Goal: Task Accomplishment & Management: Use online tool/utility

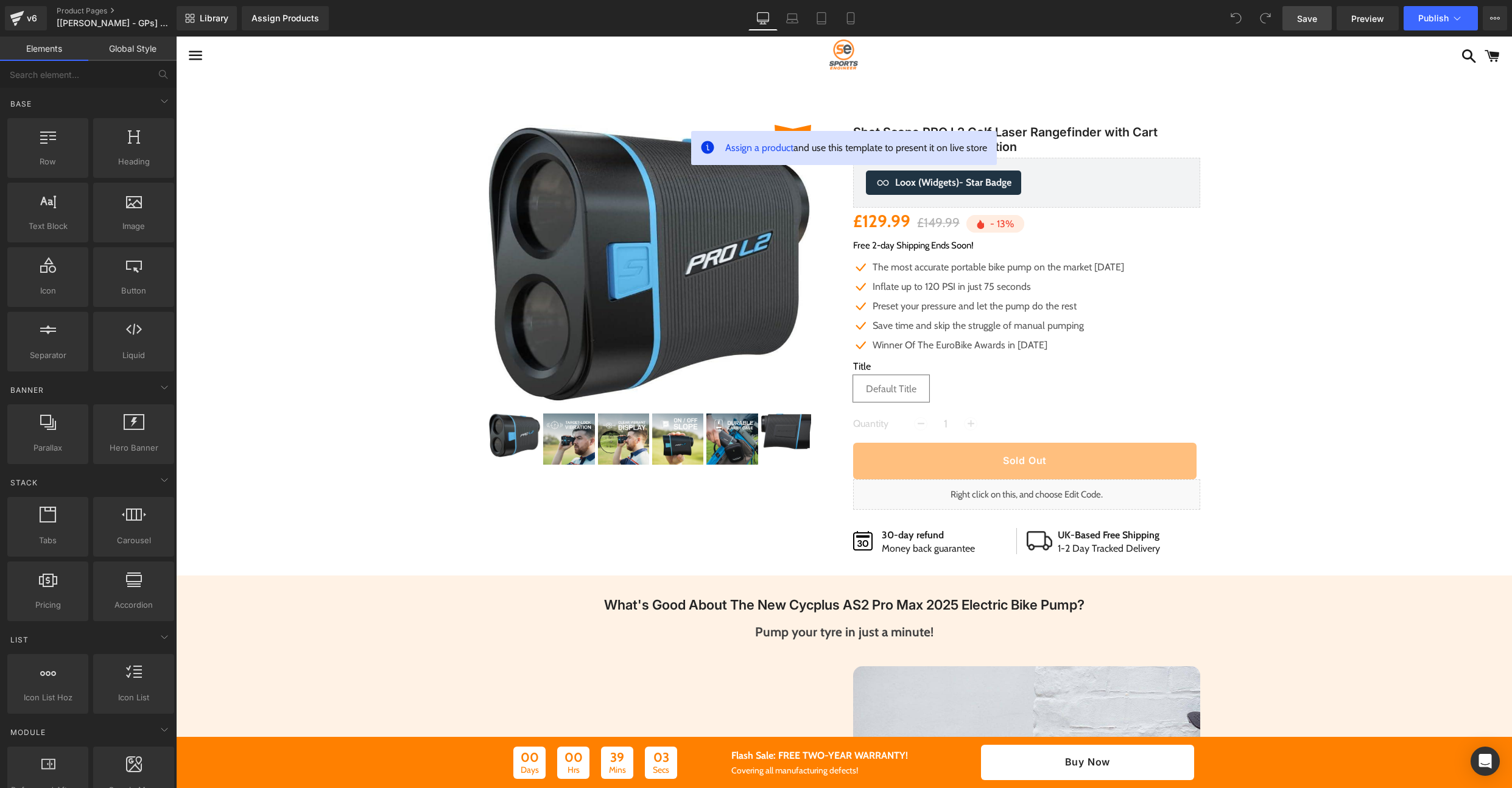
click at [1304, 25] on link "Save" at bounding box center [1307, 18] width 50 height 25
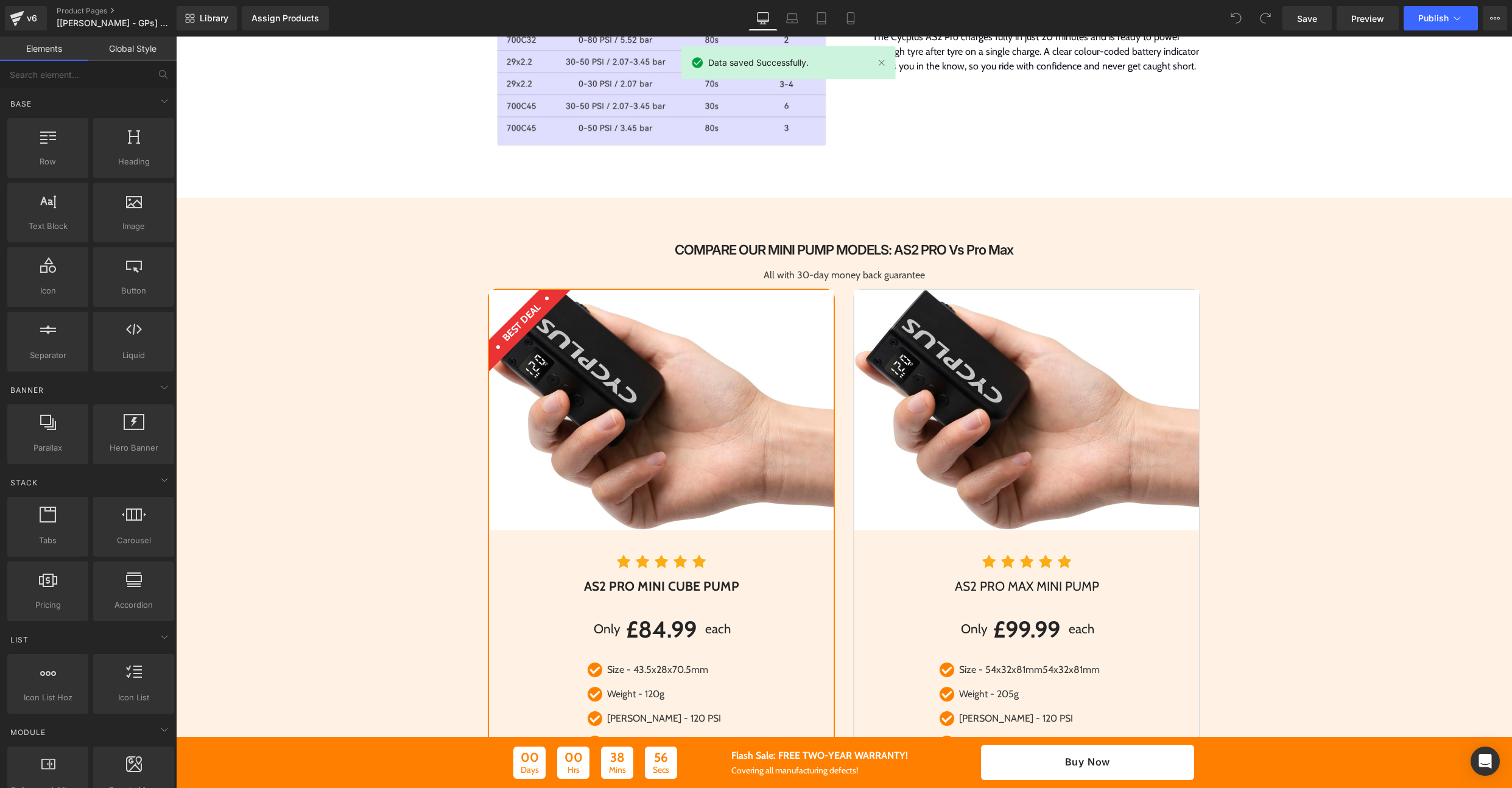
scroll to position [2182, 0]
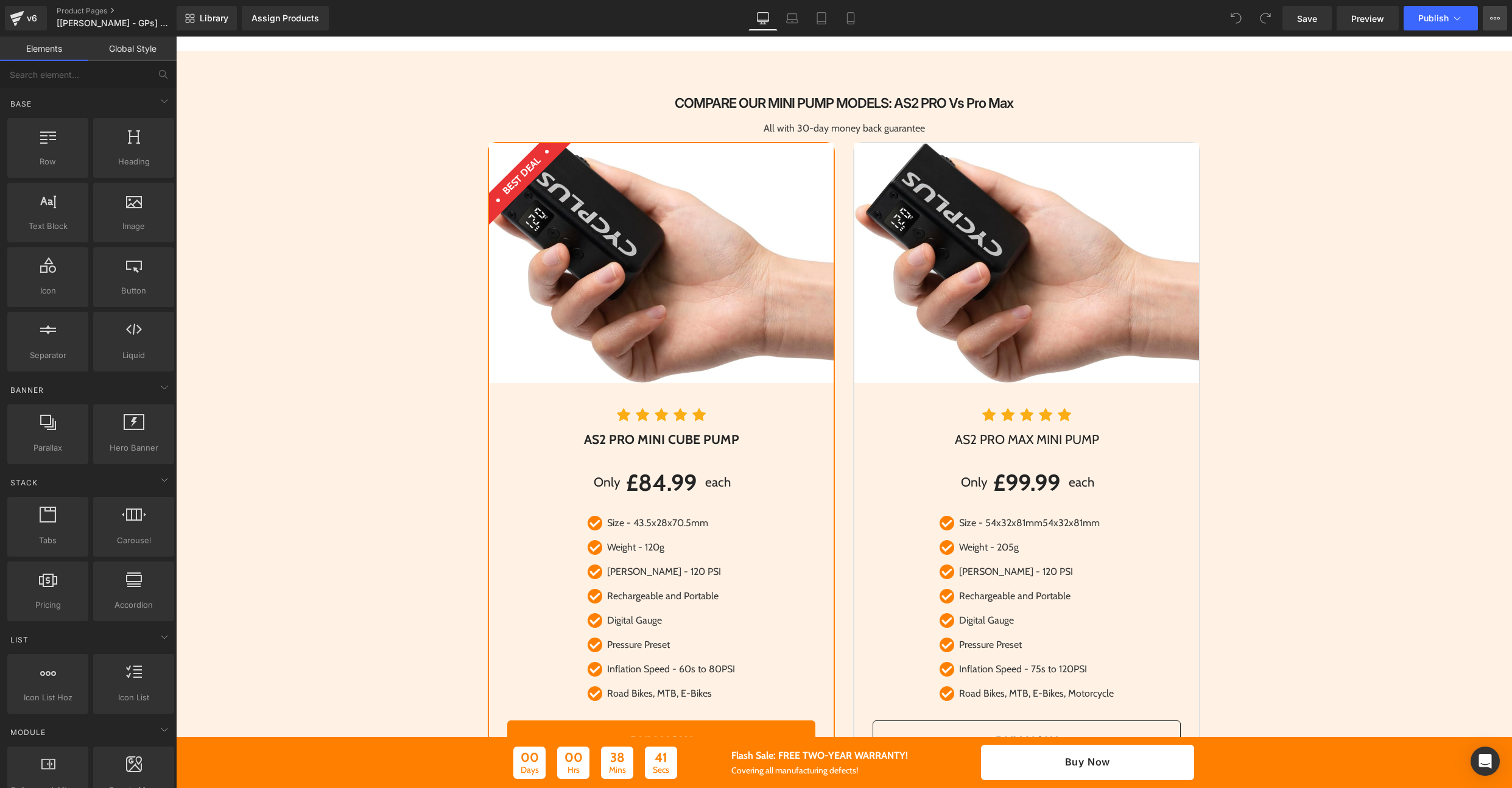
click at [1490, 26] on button "View Live Page View with current Template Save Template to Library Schedule Pub…" at bounding box center [1495, 18] width 25 height 25
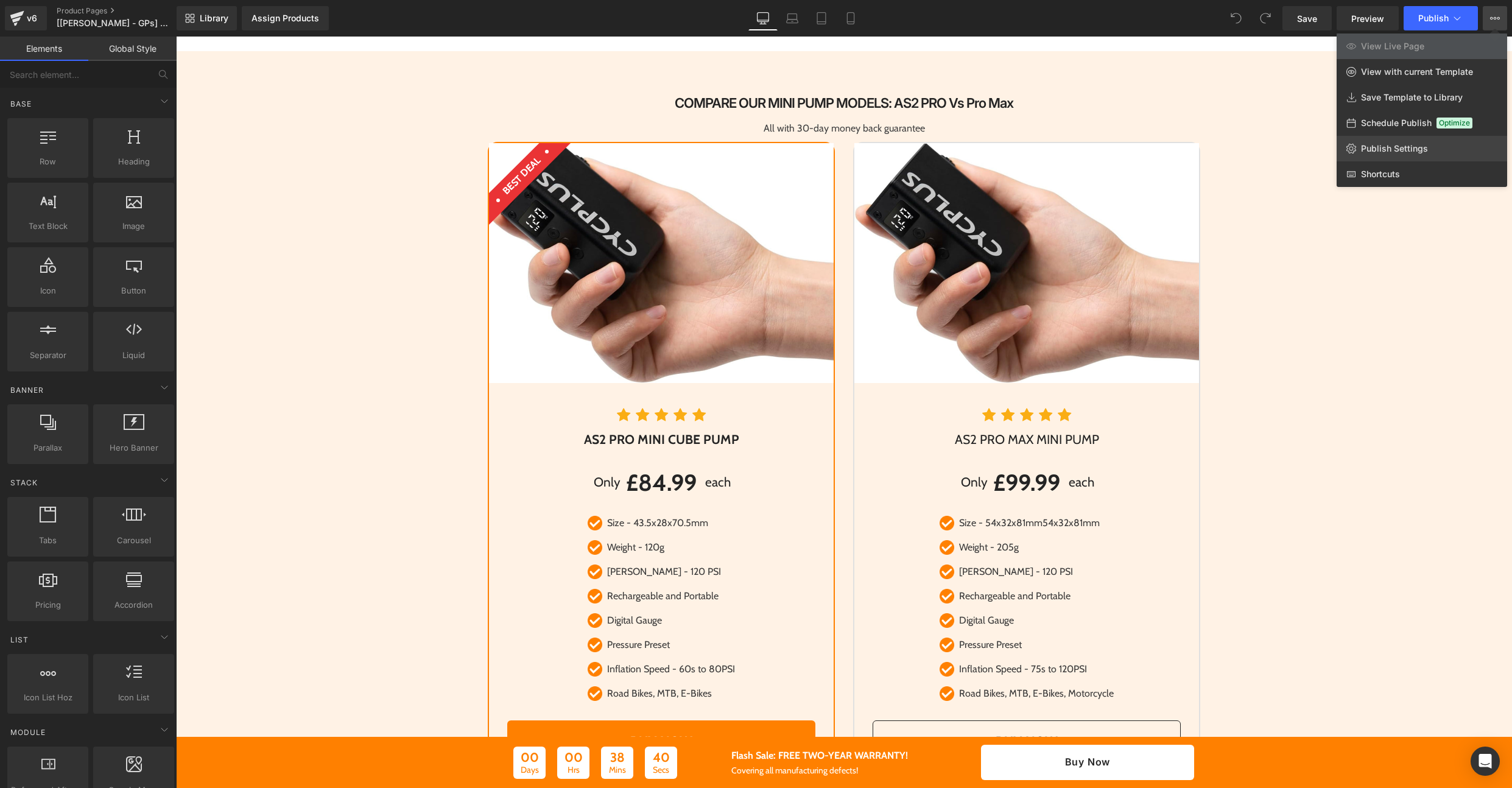
click at [1380, 150] on span "Publish Settings" at bounding box center [1394, 149] width 67 height 11
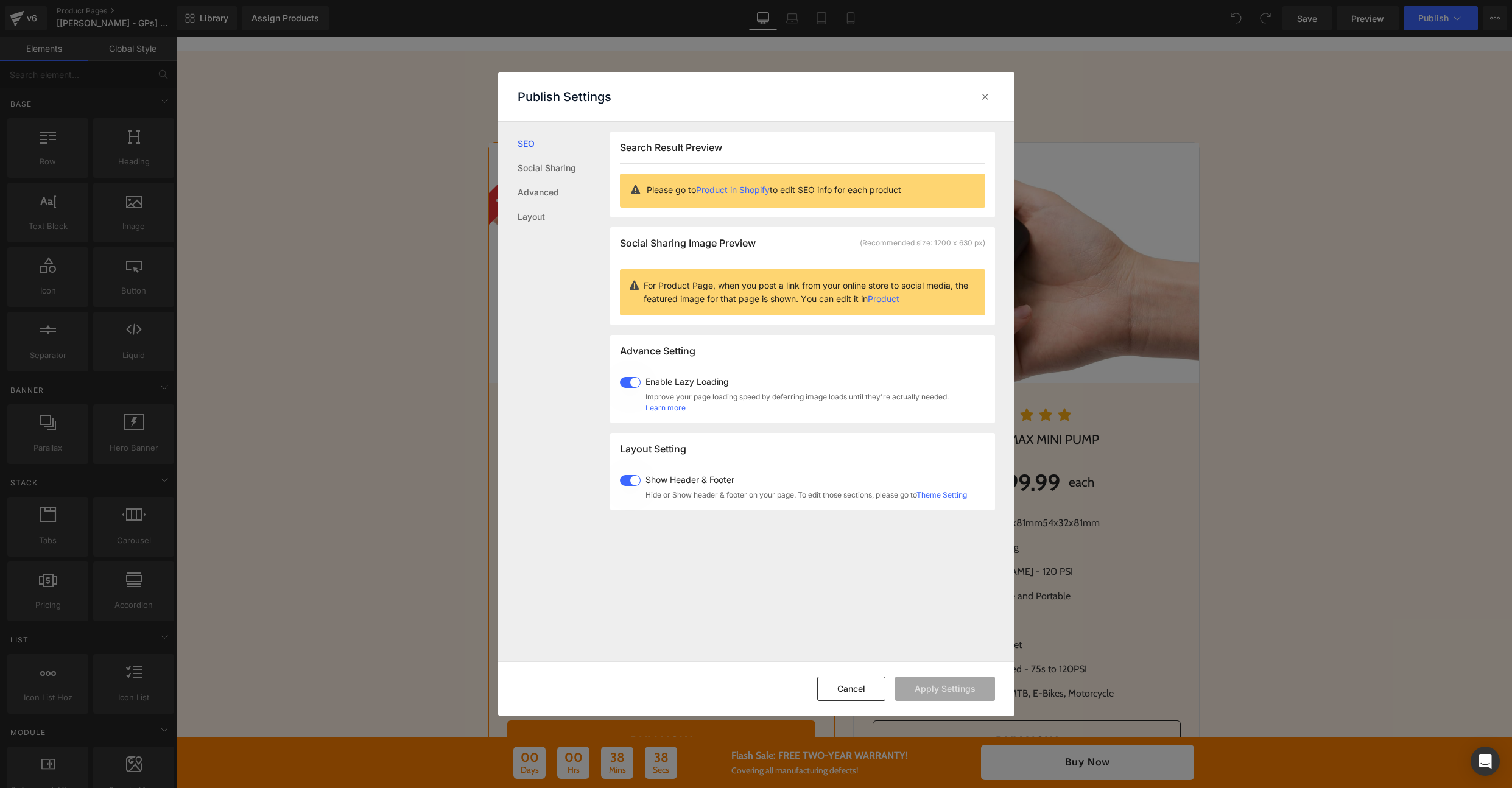
click at [629, 380] on span at bounding box center [630, 382] width 21 height 11
click at [934, 694] on button "Apply Settings" at bounding box center [945, 689] width 100 height 25
click at [627, 377] on span at bounding box center [630, 382] width 21 height 11
click at [915, 694] on button "Apply Settings" at bounding box center [945, 689] width 100 height 25
click at [627, 379] on span at bounding box center [630, 382] width 21 height 11
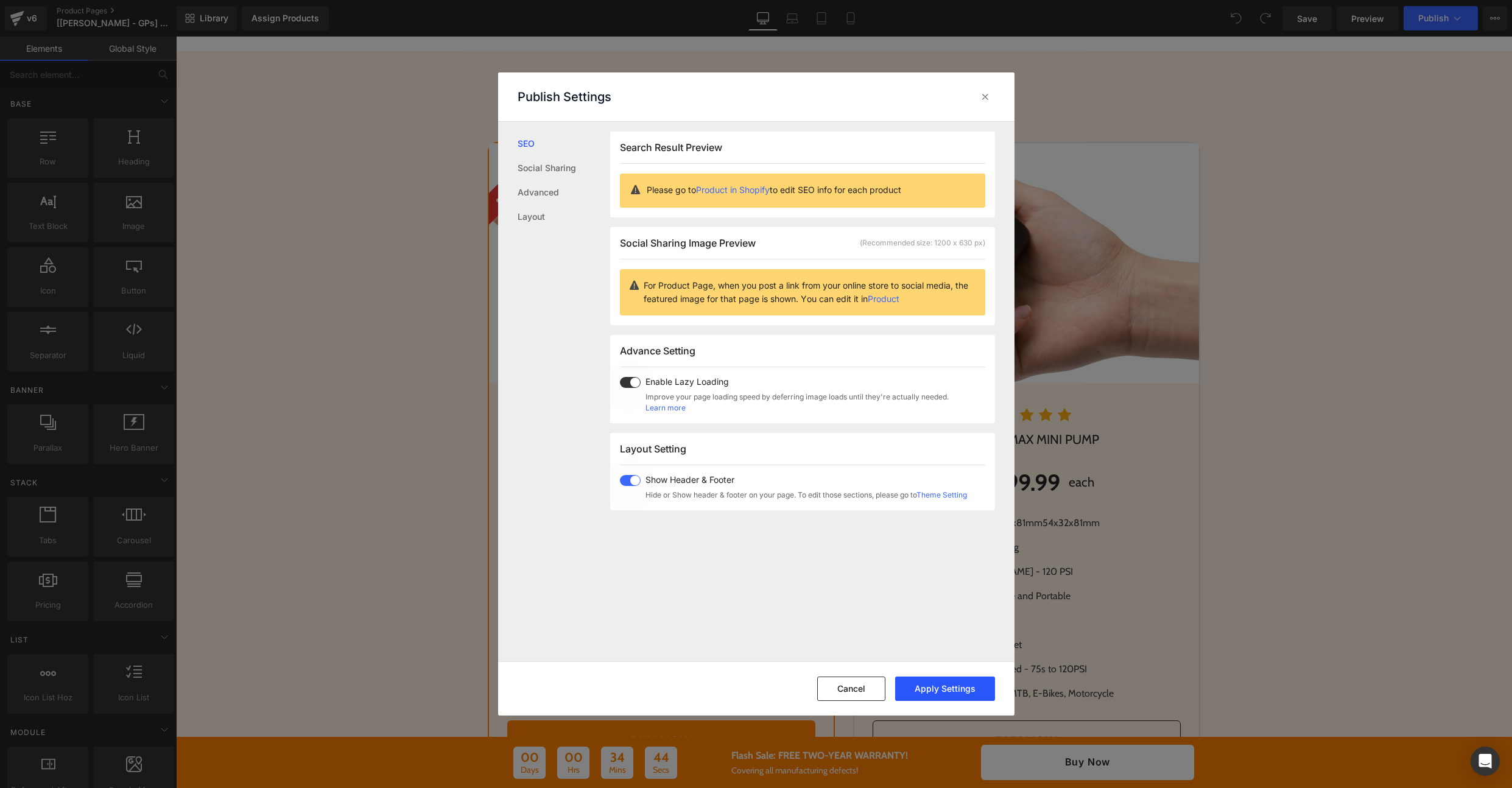
click at [940, 692] on button "Apply Settings" at bounding box center [945, 689] width 100 height 25
click at [629, 374] on div "Advance Setting Enable Lazy Loading Improve your page loading speed by deferrin…" at bounding box center [803, 379] width 385 height 88
click at [630, 379] on span at bounding box center [630, 382] width 21 height 11
click at [959, 686] on button "Apply Settings" at bounding box center [945, 689] width 100 height 25
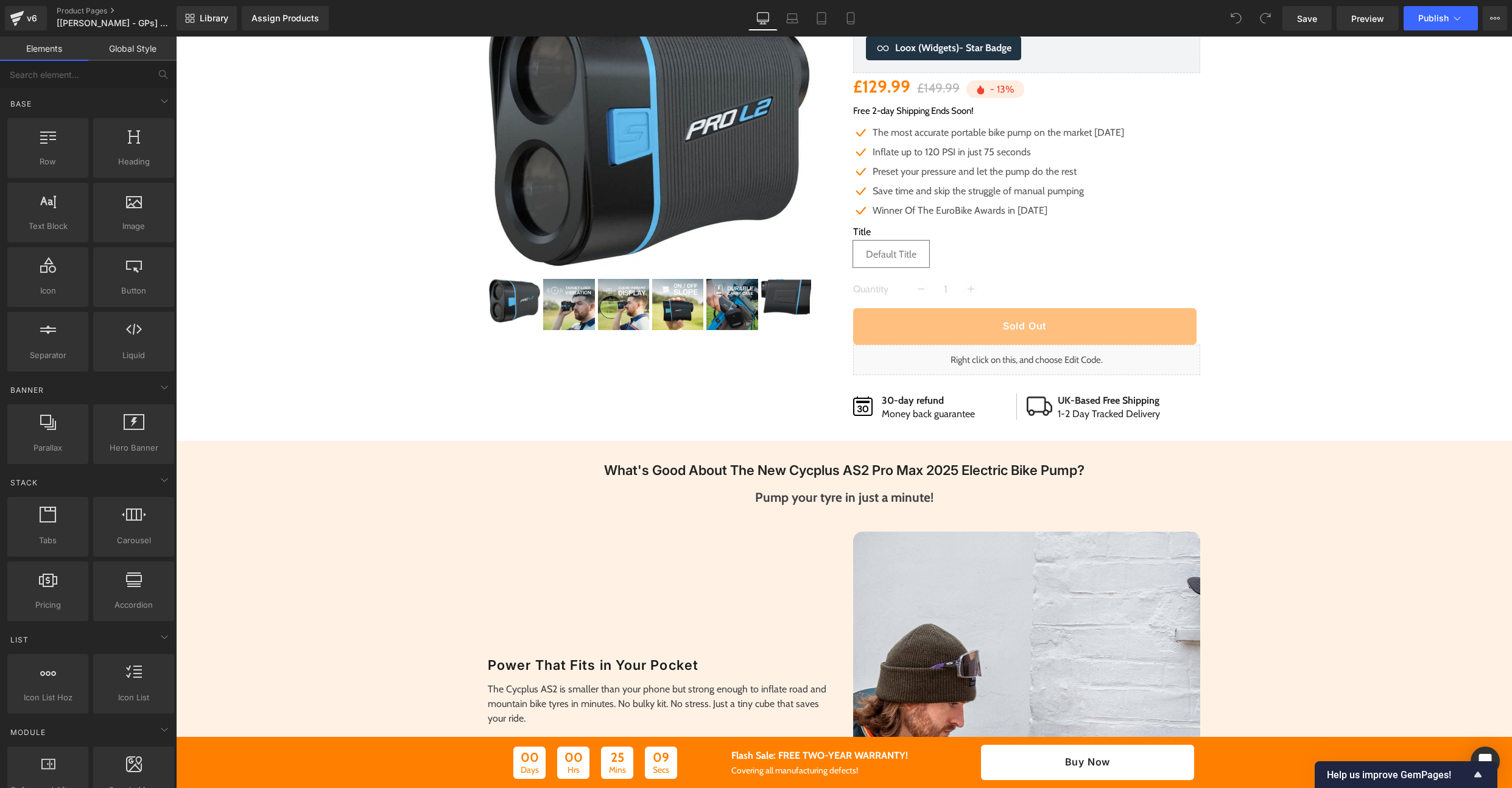
scroll to position [0, 0]
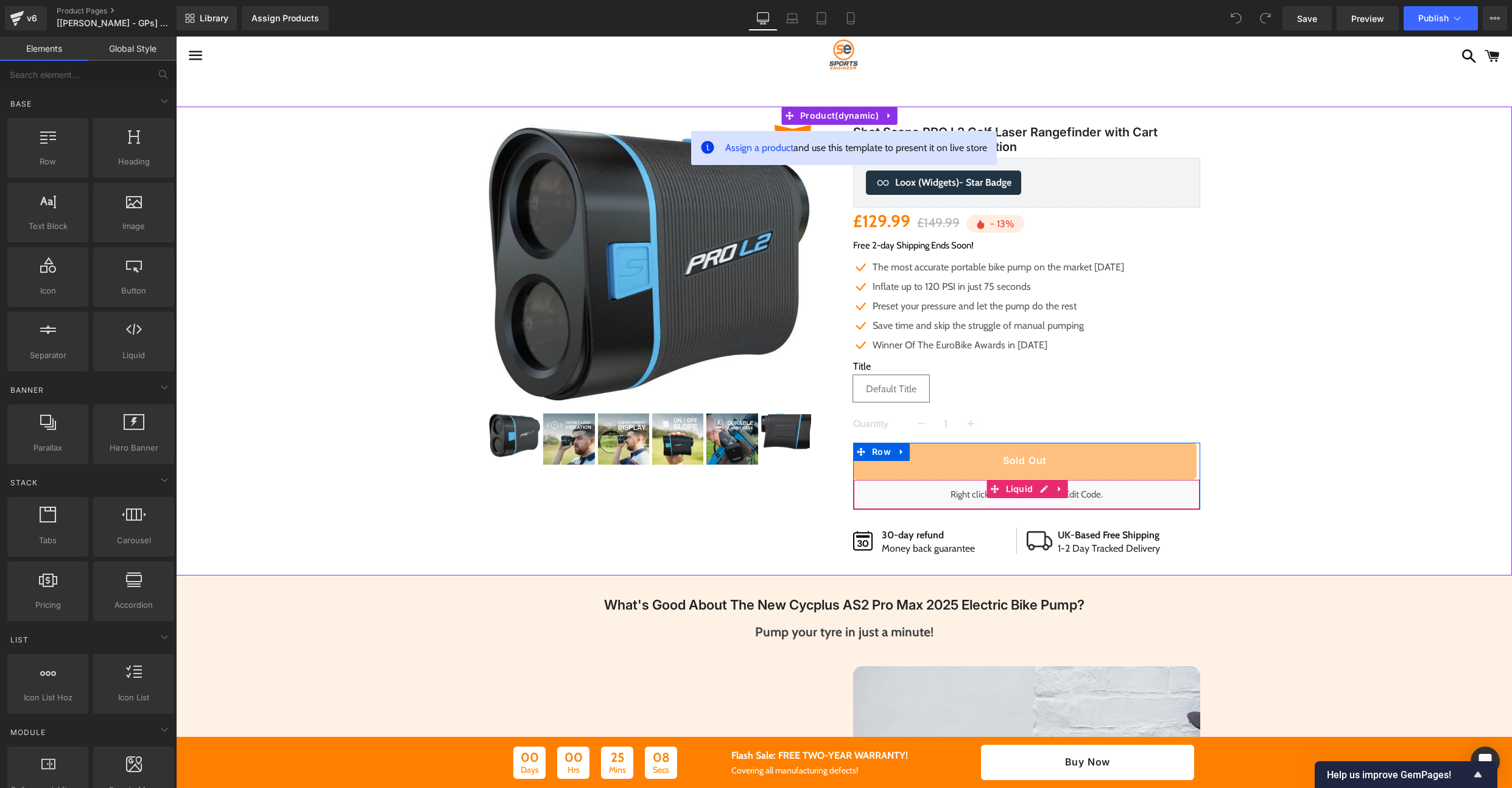
click at [944, 492] on div "Liquid" at bounding box center [1027, 494] width 347 height 31
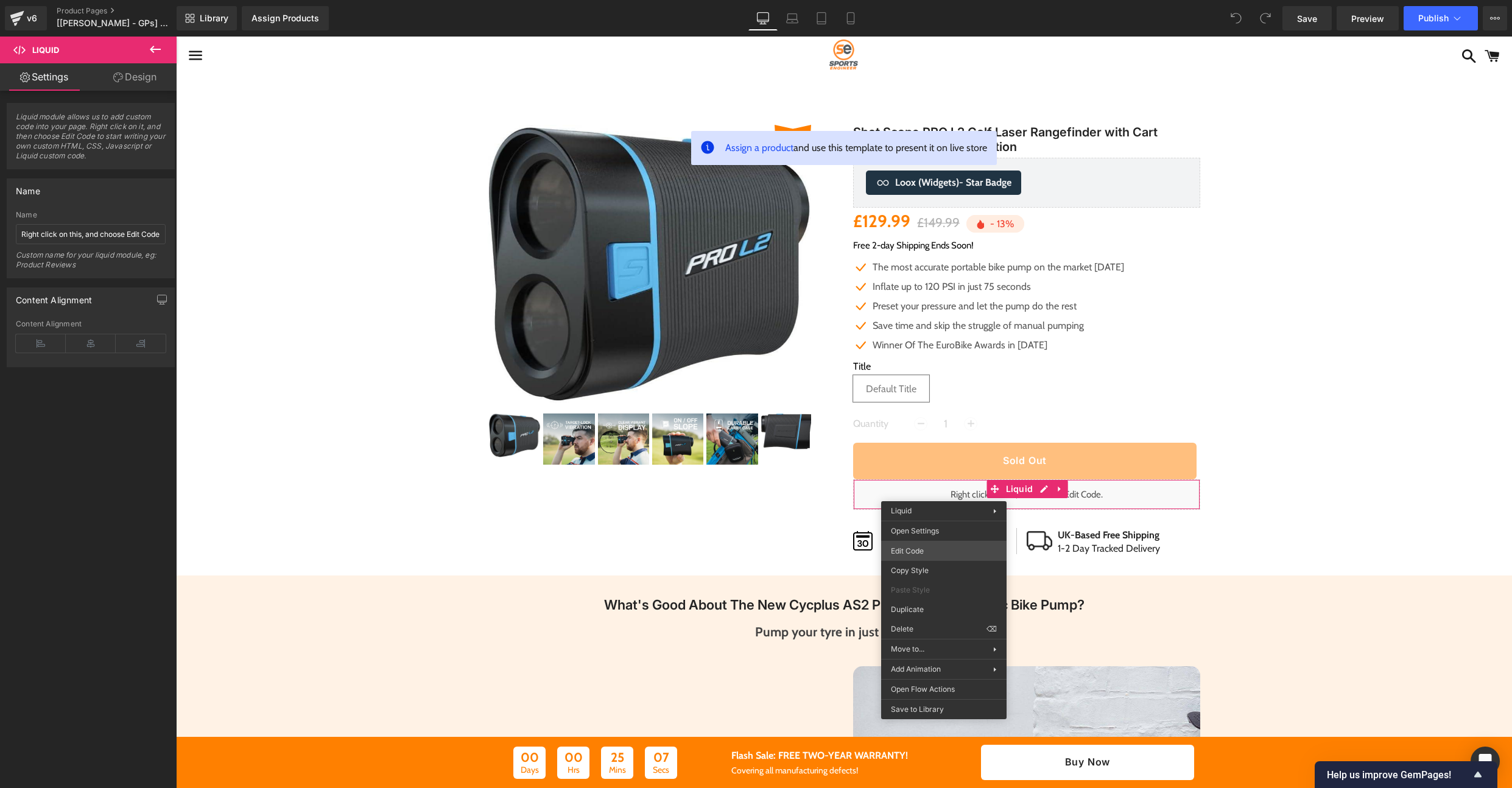
click at [929, 0] on div "You are previewing how the will restyle your page. You can not edit Elements in…" at bounding box center [756, 0] width 1512 height 0
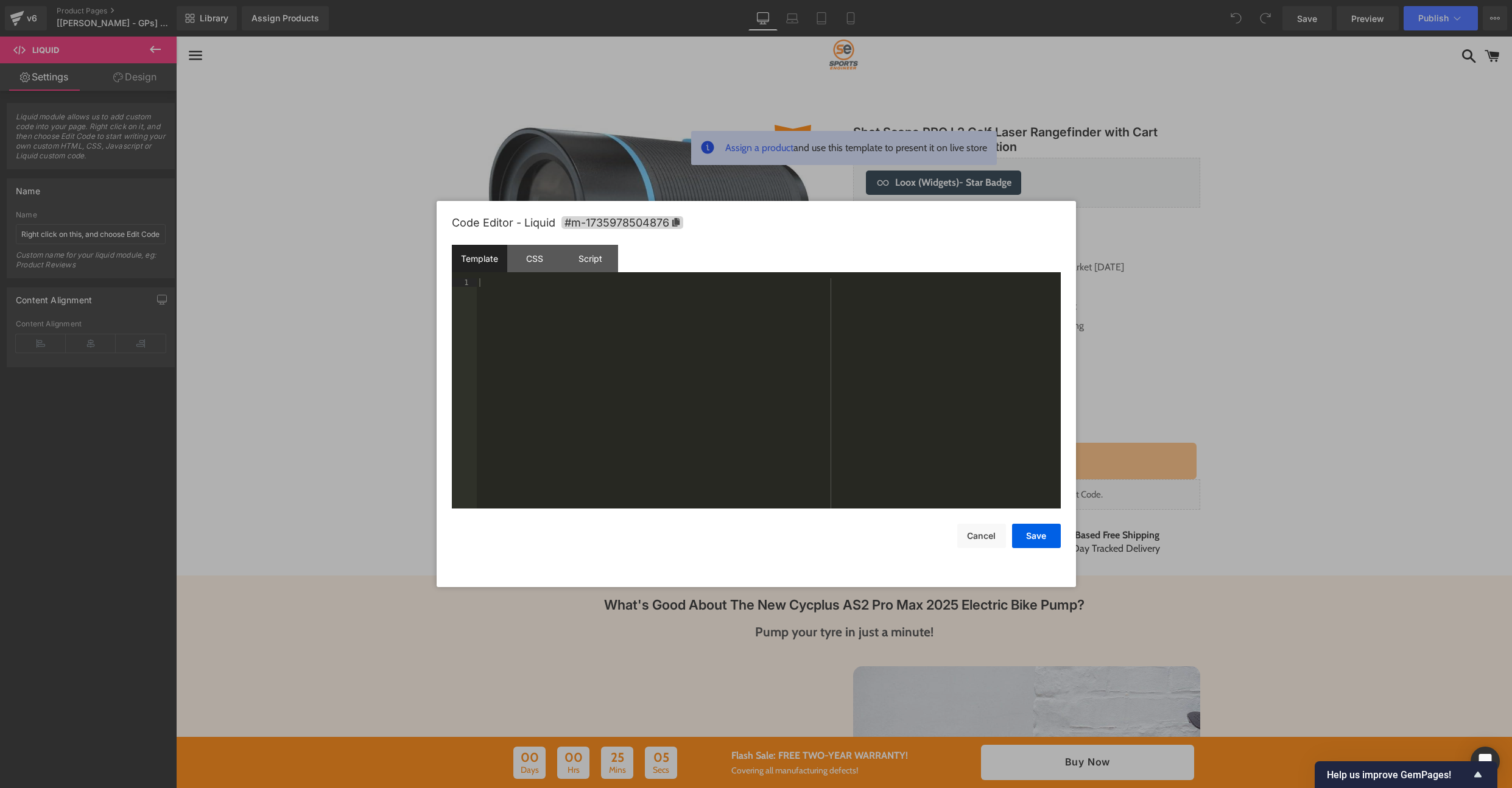
click at [599, 273] on div "Template CSS Script Data" at bounding box center [757, 262] width 609 height 34
click at [595, 265] on div "Script" at bounding box center [590, 259] width 55 height 28
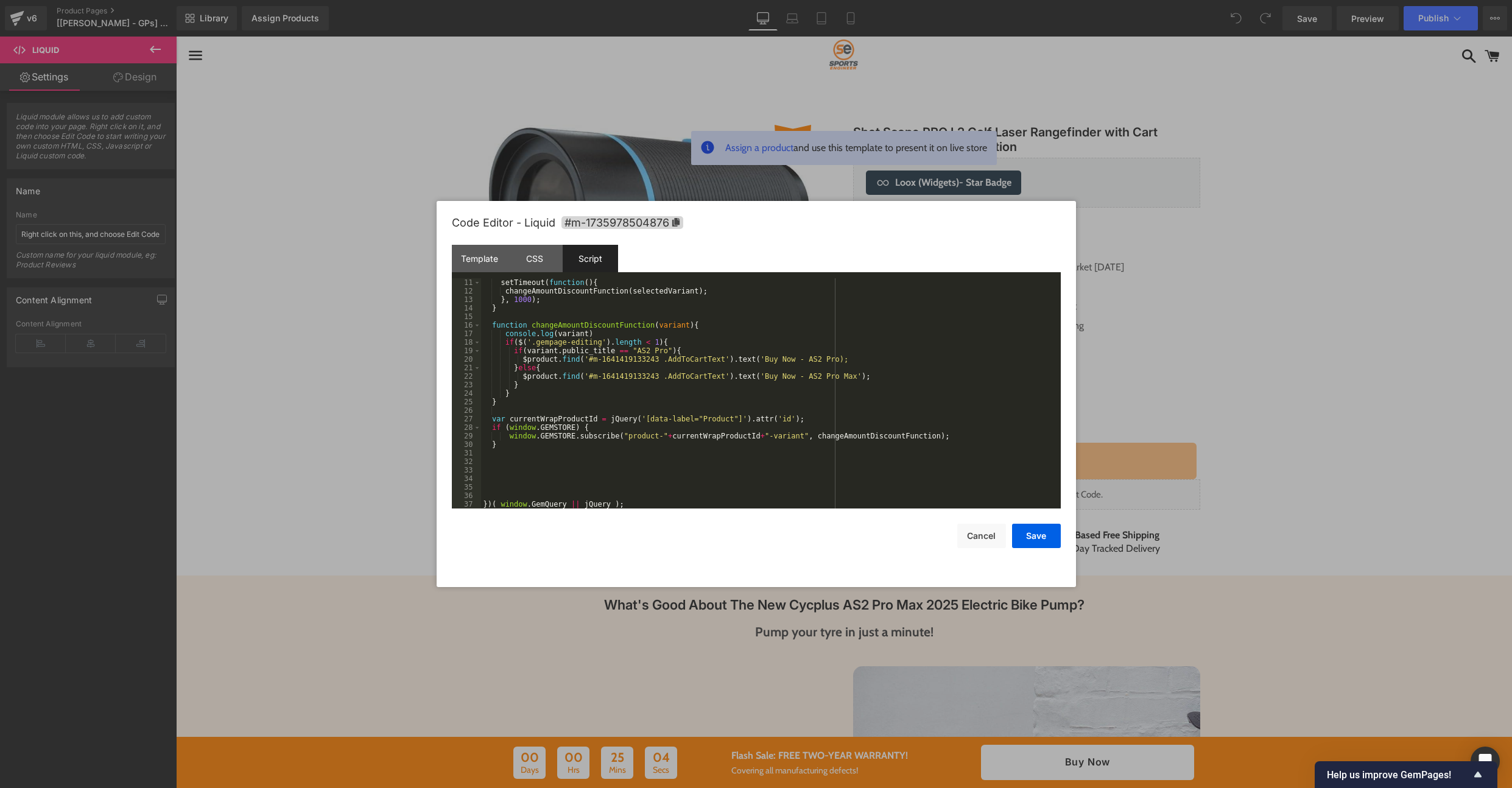
scroll to position [85, 0]
click at [583, 467] on div "setTimeout ( function ( ) { changeAmountDiscountFunction ( selectedVariant ) ; …" at bounding box center [768, 402] width 575 height 248
click at [841, 360] on div "setTimeout ( function ( ) { changeAmountDiscountFunction ( selectedVariant ) ; …" at bounding box center [768, 402] width 575 height 248
click at [1027, 537] on button "Save" at bounding box center [1037, 536] width 49 height 25
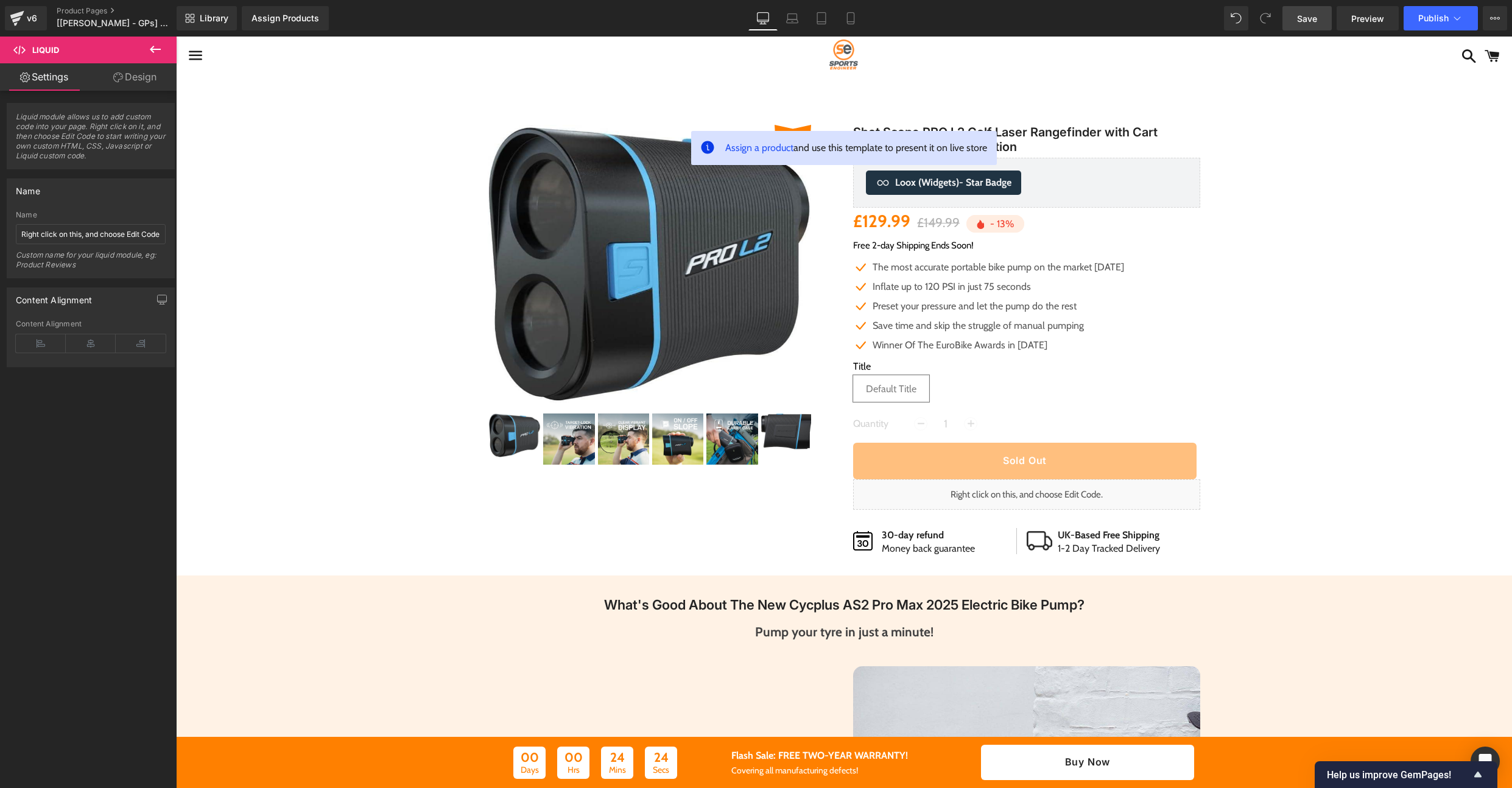
click at [1313, 18] on span "Save" at bounding box center [1307, 18] width 20 height 13
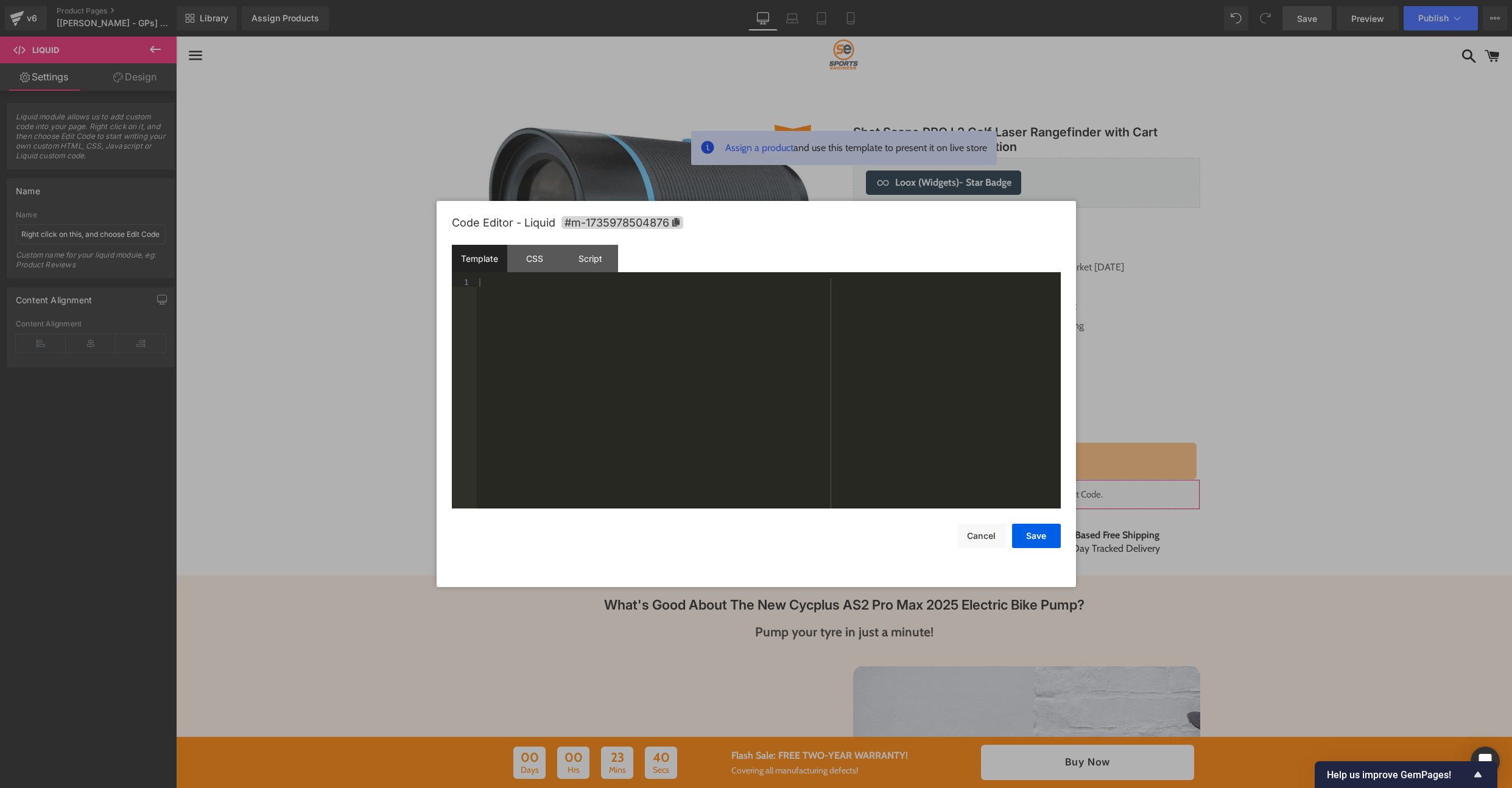
click at [849, 0] on div "You are previewing how the will restyle your page. You can not edit Elements in…" at bounding box center [756, 0] width 1512 height 0
click at [585, 271] on div "Script" at bounding box center [590, 259] width 55 height 28
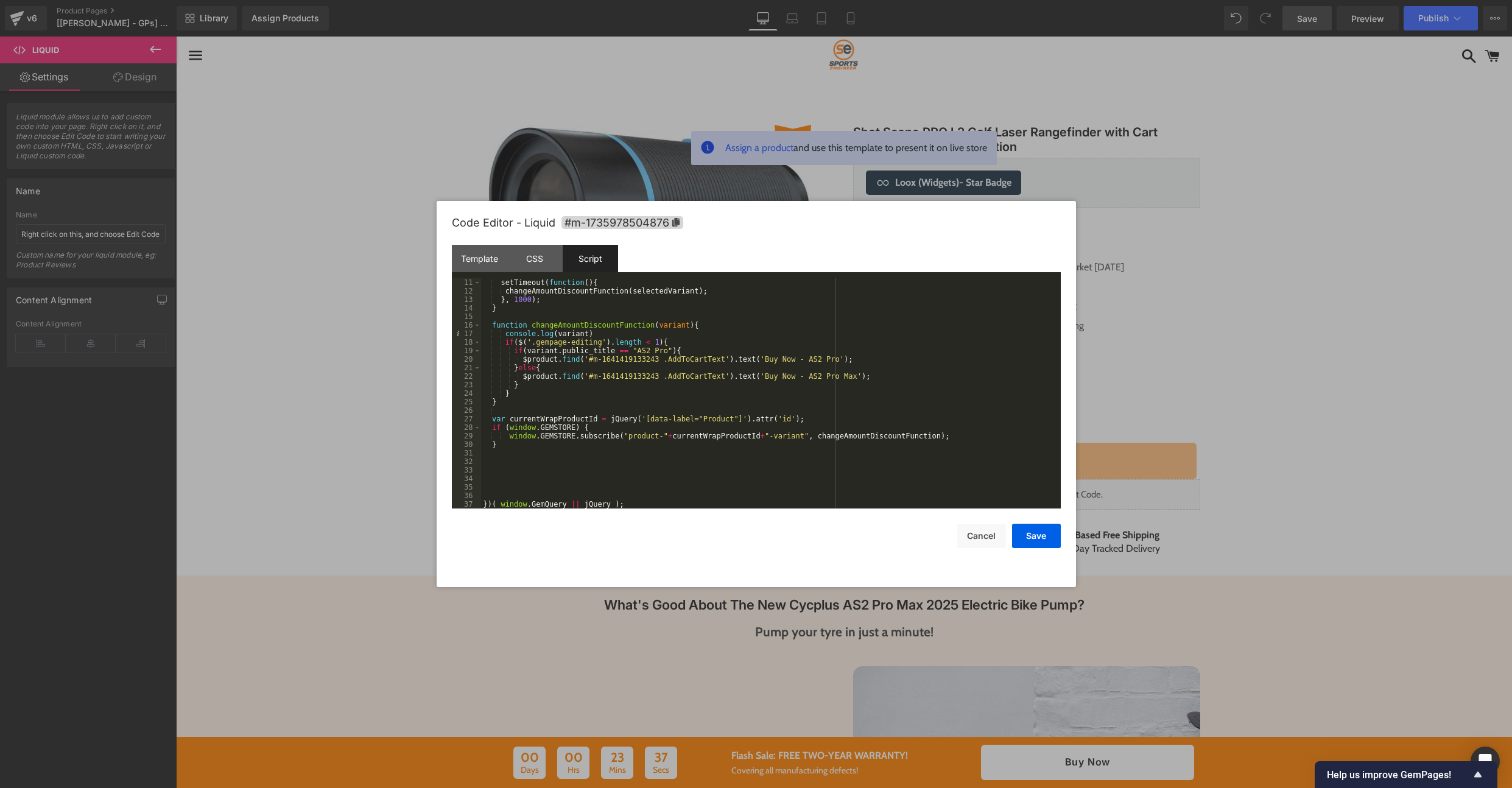
click at [845, 357] on div "setTimeout ( function ( ) { changeAmountDiscountFunction ( selectedVariant ) ; …" at bounding box center [768, 402] width 575 height 248
click at [1040, 534] on button "Save" at bounding box center [1037, 536] width 49 height 25
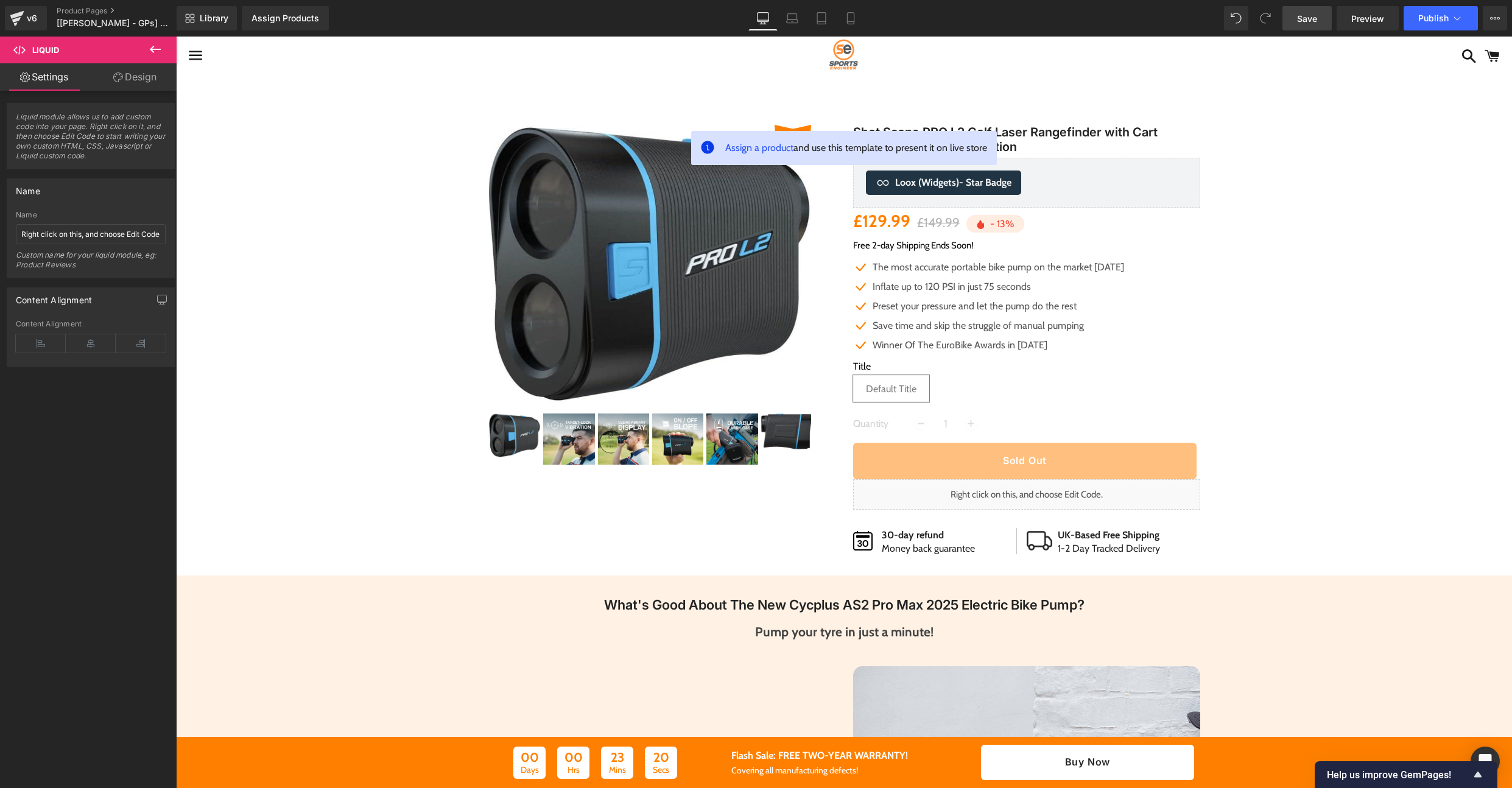
click at [1313, 21] on span "Save" at bounding box center [1307, 18] width 20 height 13
